Goal: Information Seeking & Learning: Find specific fact

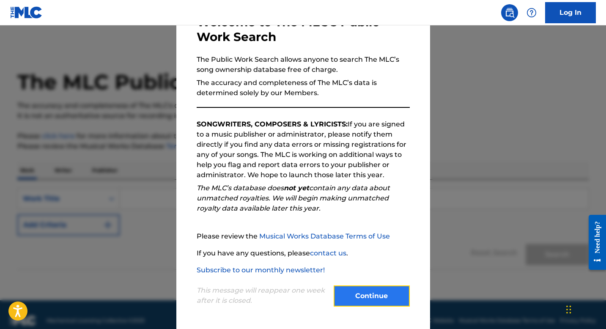
click at [370, 295] on button "Continue" at bounding box center [372, 296] width 76 height 21
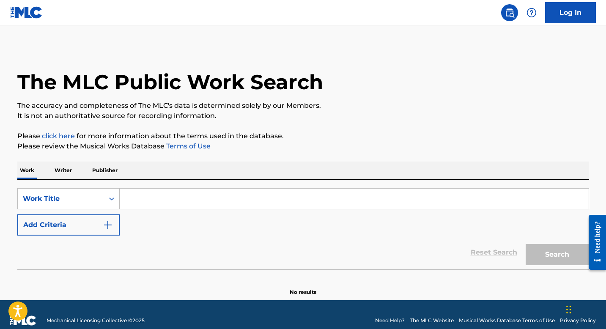
click at [158, 198] on input "Search Form" at bounding box center [354, 199] width 469 height 20
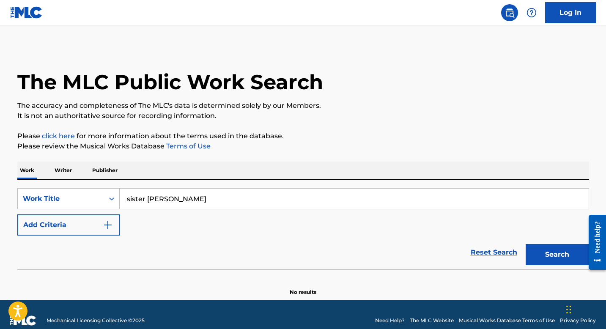
type input "sister [PERSON_NAME]"
click at [526, 244] on button "Search" at bounding box center [557, 254] width 63 height 21
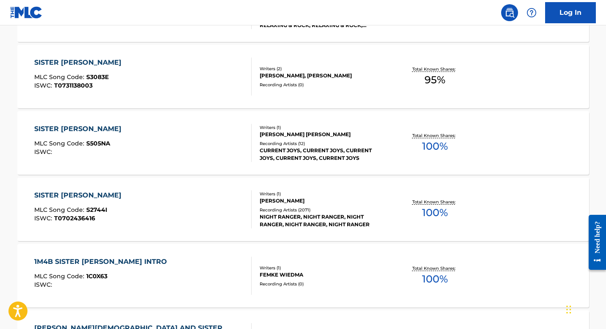
scroll to position [309, 0]
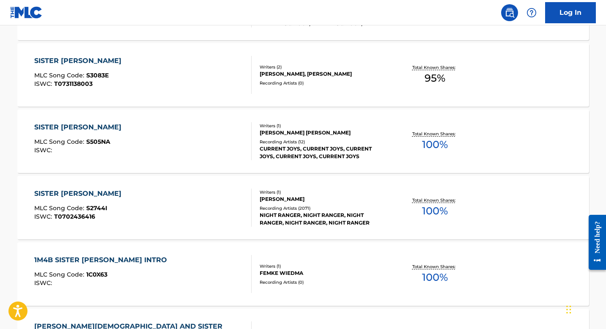
click at [308, 211] on div "Recording Artists ( 2071 )" at bounding box center [324, 208] width 128 height 6
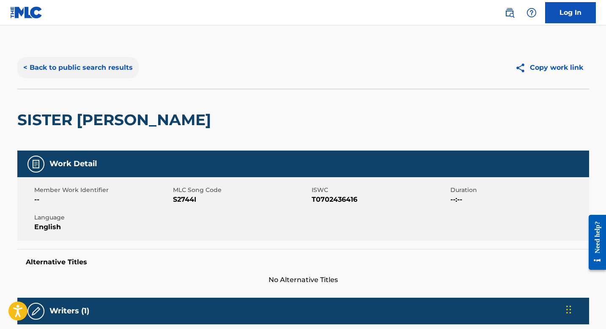
click at [86, 68] on button "< Back to public search results" at bounding box center [77, 67] width 121 height 21
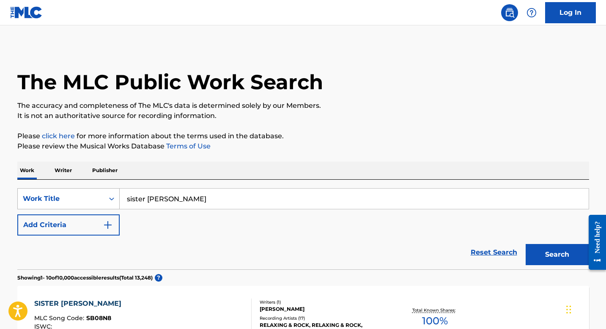
drag, startPoint x: 190, startPoint y: 194, endPoint x: 102, endPoint y: 195, distance: 87.6
click at [103, 196] on div "SearchWithCriteria8b364526-7ee3-4347-9a3c-8b460b558227 Work Title sister [PERSO…" at bounding box center [303, 198] width 572 height 21
drag, startPoint x: 172, startPoint y: 196, endPoint x: 108, endPoint y: 191, distance: 64.1
click at [108, 191] on div "SearchWithCriteria8b364526-7ee3-4347-9a3c-8b460b558227 Work Title sister [PERSO…" at bounding box center [303, 198] width 572 height 21
type input "semi-charmed life"
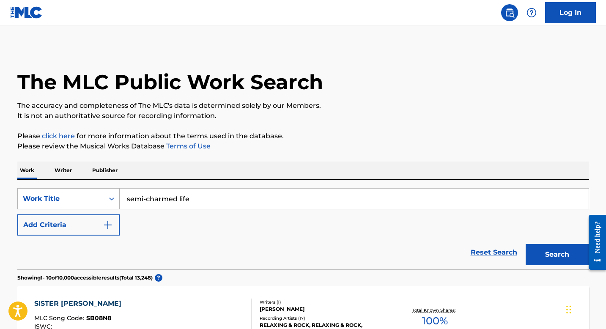
click at [526, 244] on button "Search" at bounding box center [557, 254] width 63 height 21
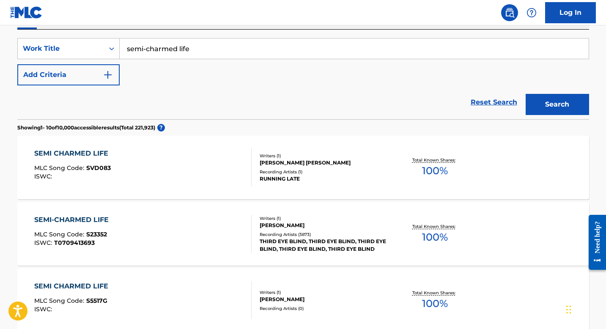
scroll to position [151, 0]
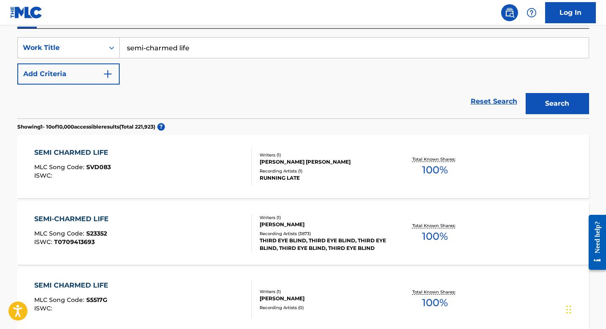
click at [283, 229] on div "Writers ( 1 ) [PERSON_NAME] Recording Artists ( 3873 ) THIRD EYE BLIND, THIRD E…" at bounding box center [320, 234] width 136 height 38
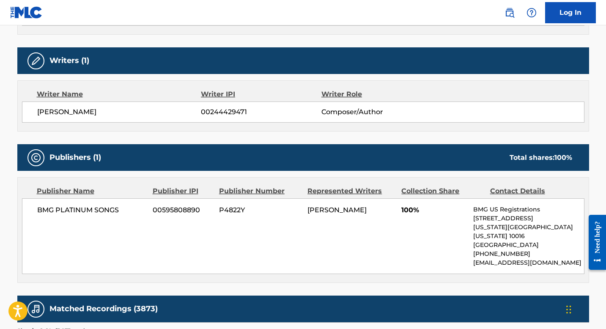
scroll to position [292, 0]
